Goal: Transaction & Acquisition: Purchase product/service

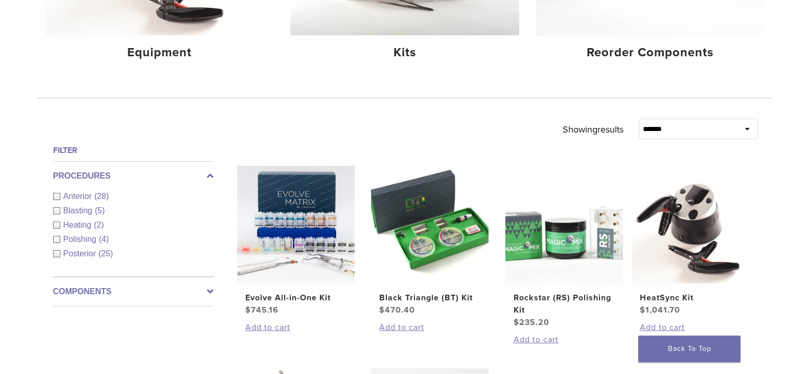
scroll to position [307, 0]
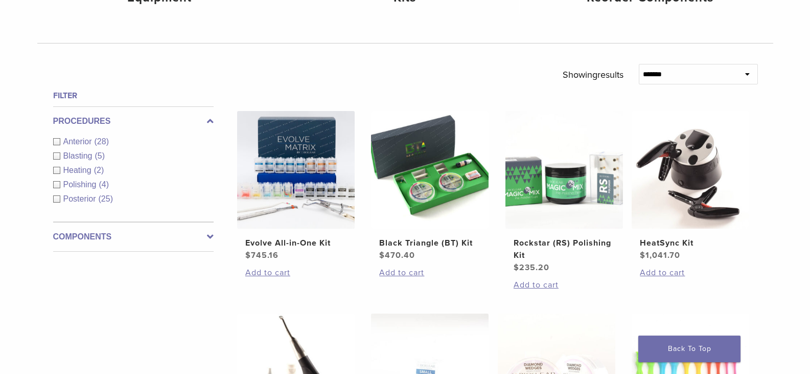
drag, startPoint x: 96, startPoint y: 229, endPoint x: 93, endPoint y: 234, distance: 5.4
click at [95, 230] on div "Components Equipment (5) Instruments (13) Matrix Bands (9) Matrix Systems (3) O…" at bounding box center [133, 237] width 160 height 30
click at [204, 233] on label "Components" at bounding box center [133, 237] width 160 height 12
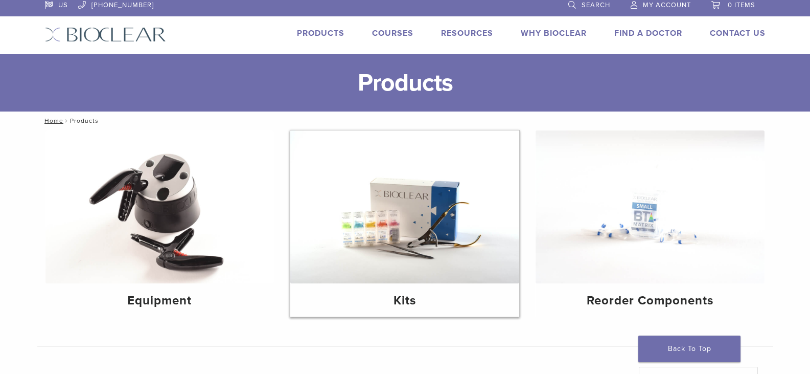
scroll to position [0, 0]
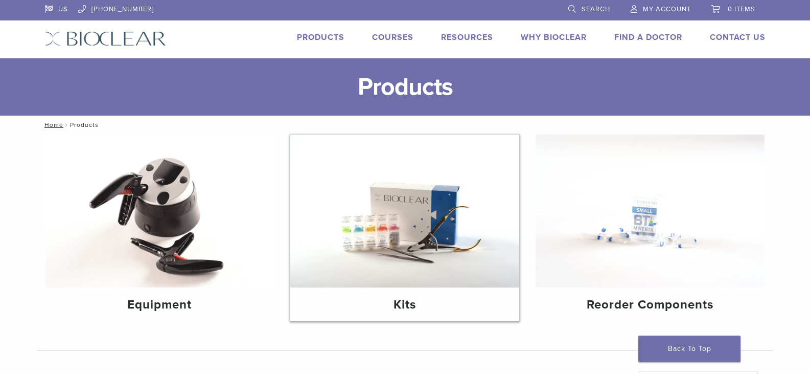
click at [403, 305] on h4 "Kits" at bounding box center [404, 304] width 213 height 18
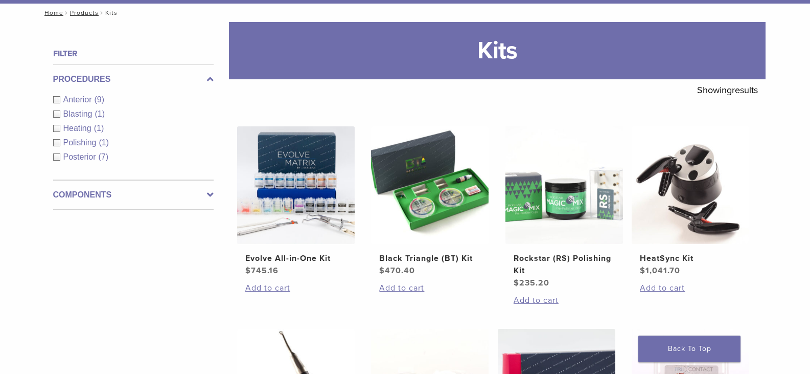
scroll to position [102, 0]
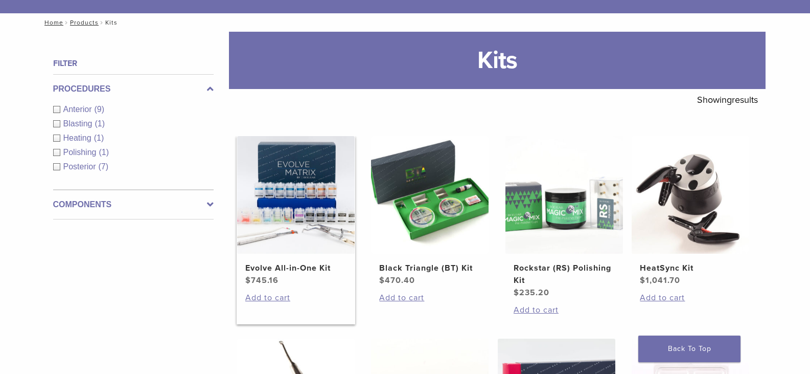
click at [303, 266] on h2 "Evolve All-in-One Kit" at bounding box center [295, 268] width 101 height 12
